Goal: Information Seeking & Learning: Learn about a topic

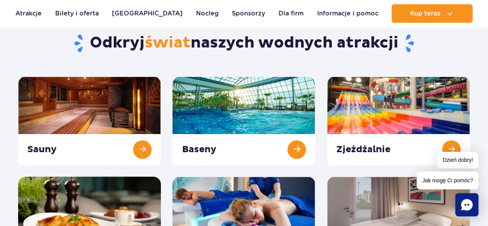
scroll to position [71, 0]
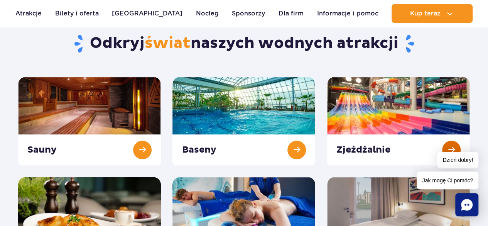
click at [452, 143] on link at bounding box center [398, 121] width 143 height 88
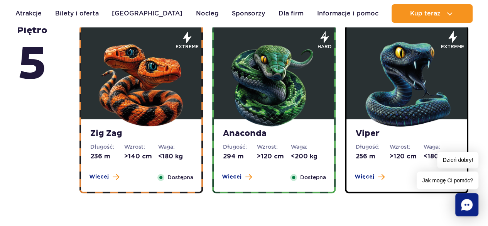
scroll to position [544, 0]
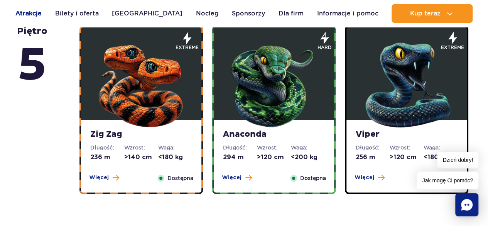
click at [39, 11] on link "Atrakcje" at bounding box center [28, 13] width 26 height 19
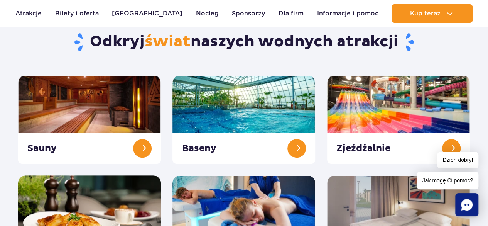
scroll to position [68, 0]
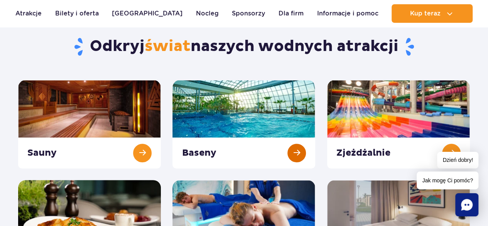
click at [296, 161] on link at bounding box center [244, 124] width 143 height 88
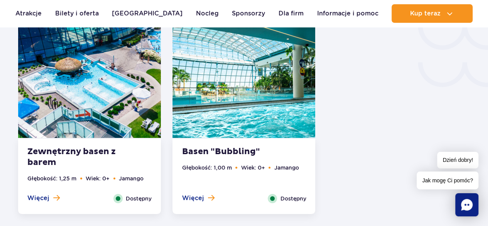
scroll to position [1382, 0]
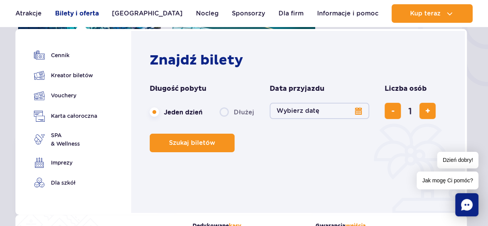
click at [77, 11] on link "Bilety i oferta" at bounding box center [77, 13] width 44 height 19
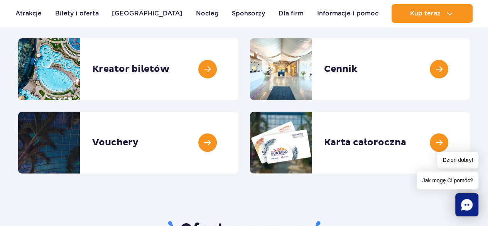
scroll to position [108, 0]
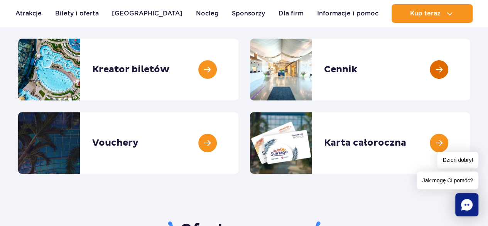
click at [470, 71] on link at bounding box center [470, 70] width 0 height 62
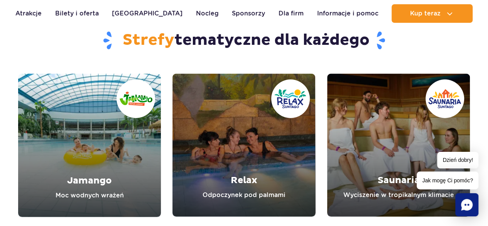
scroll to position [804, 0]
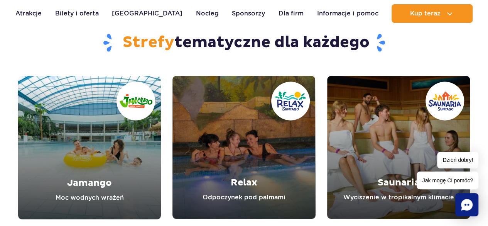
click at [102, 129] on link "Jamango" at bounding box center [89, 147] width 143 height 143
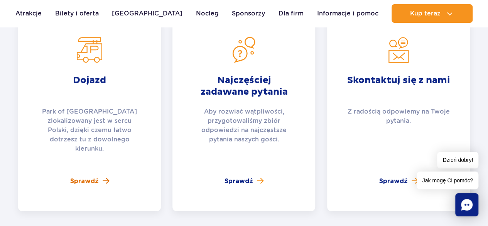
scroll to position [1740, 0]
click at [241, 176] on span "Sprawdź" at bounding box center [239, 180] width 29 height 9
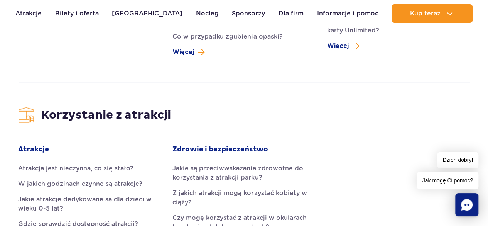
scroll to position [970, 0]
